Goal: Information Seeking & Learning: Find specific fact

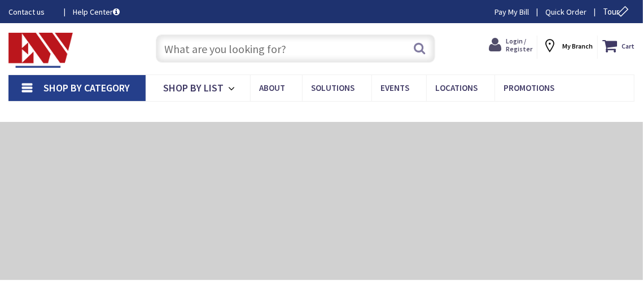
click at [517, 43] on span "Login / Register" at bounding box center [519, 45] width 27 height 16
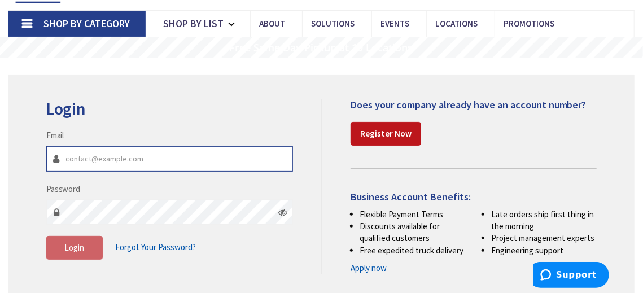
scroll to position [169, 0]
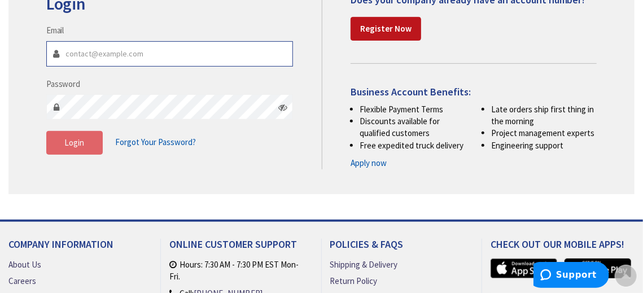
type input "[EMAIL_ADDRESS][DOMAIN_NAME]"
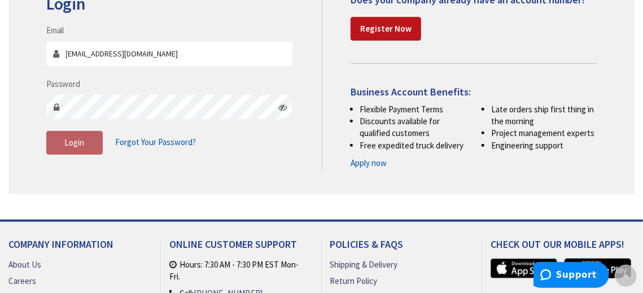
click at [90, 144] on button "Login" at bounding box center [74, 143] width 56 height 24
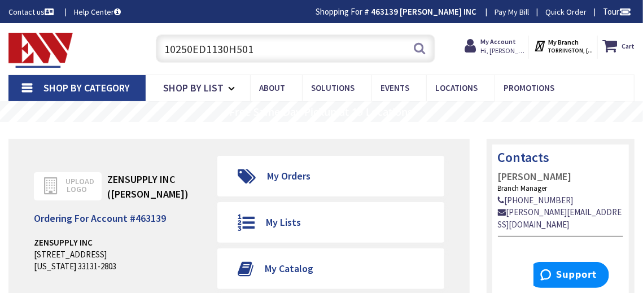
type input "10250ED1130H501"
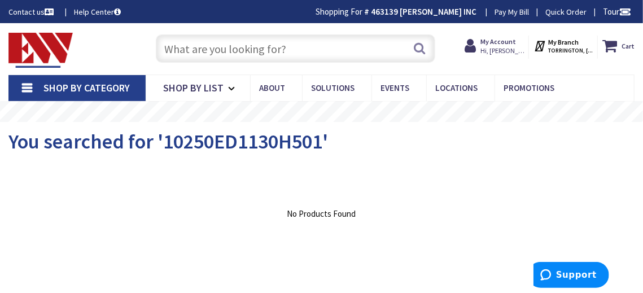
click at [331, 47] on input "text" at bounding box center [295, 48] width 279 height 28
paste input "10250ED1130H501"
type input "10250ED1130H501"
